Goal: Information Seeking & Learning: Learn about a topic

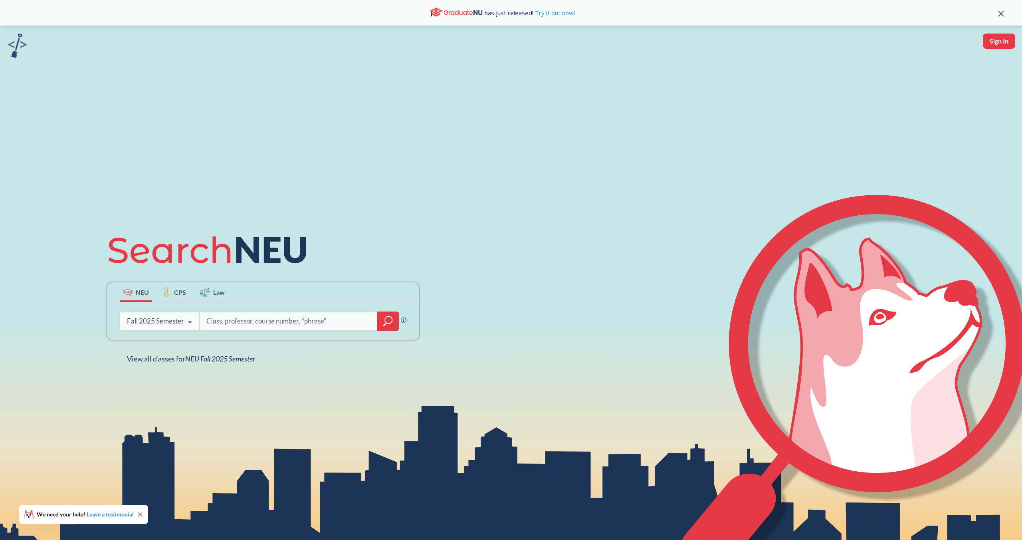
click at [216, 328] on input "search" at bounding box center [289, 321] width 166 height 17
type input "linear algebra"
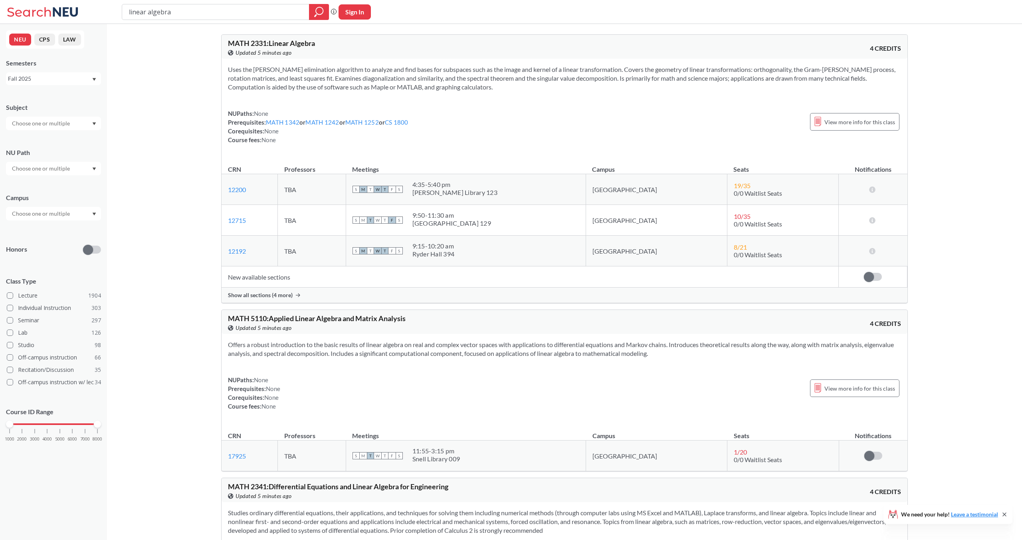
click at [276, 296] on span "Show all sections (4 more)" at bounding box center [260, 295] width 65 height 7
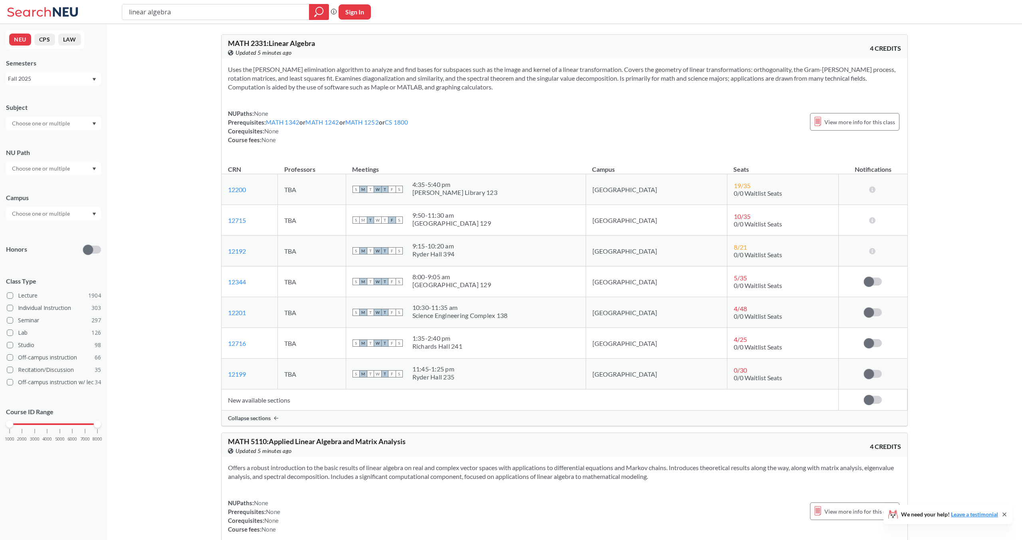
click at [491, 287] on div "[GEOGRAPHIC_DATA] 129" at bounding box center [452, 285] width 79 height 8
drag, startPoint x: 506, startPoint y: 287, endPoint x: 444, endPoint y: 287, distance: 62.3
click at [444, 287] on div "S M T W T F S 8:00 - 9:05 am [GEOGRAPHIC_DATA]" at bounding box center [466, 282] width 227 height 18
drag, startPoint x: 446, startPoint y: 285, endPoint x: 509, endPoint y: 285, distance: 62.7
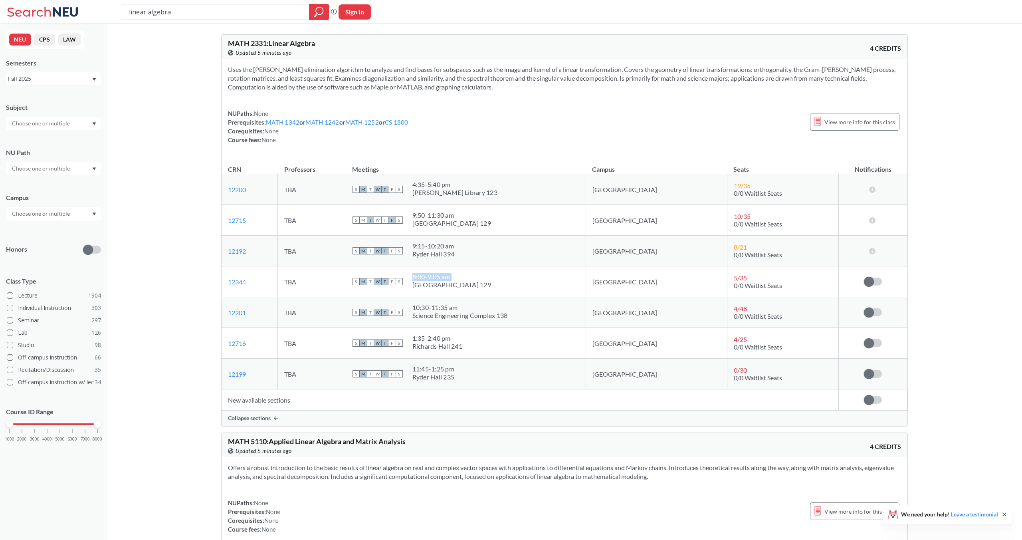
click at [509, 285] on div "S M T W T F S 8:00 - 9:05 am [GEOGRAPHIC_DATA]" at bounding box center [466, 282] width 227 height 18
copy div "8:00 - 9:05 am"
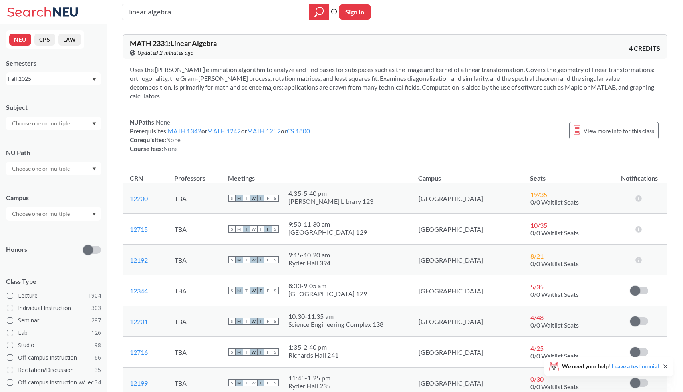
click at [359, 282] on div "8:00 - 9:05 am" at bounding box center [327, 286] width 79 height 8
